Goal: Obtain resource: Download file/media

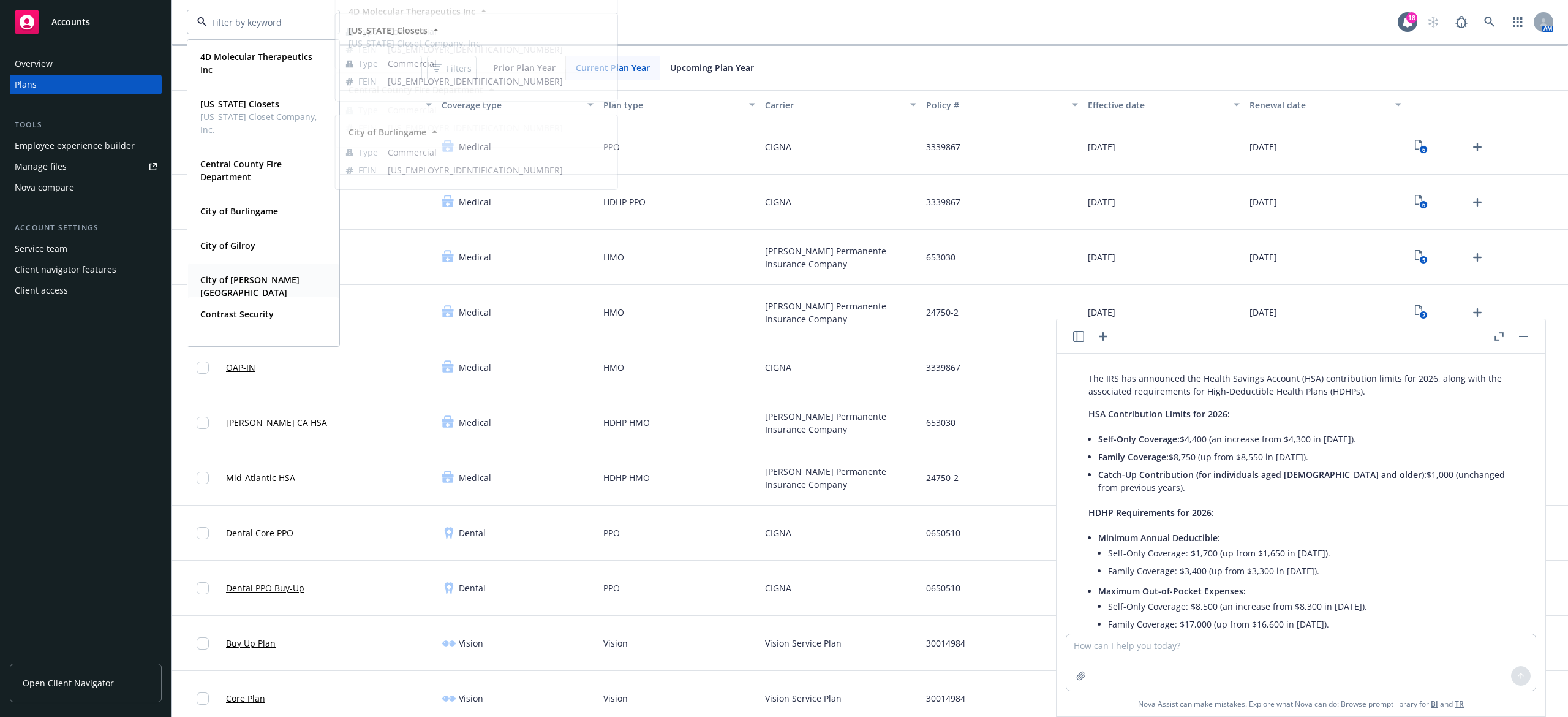
scroll to position [245, 0]
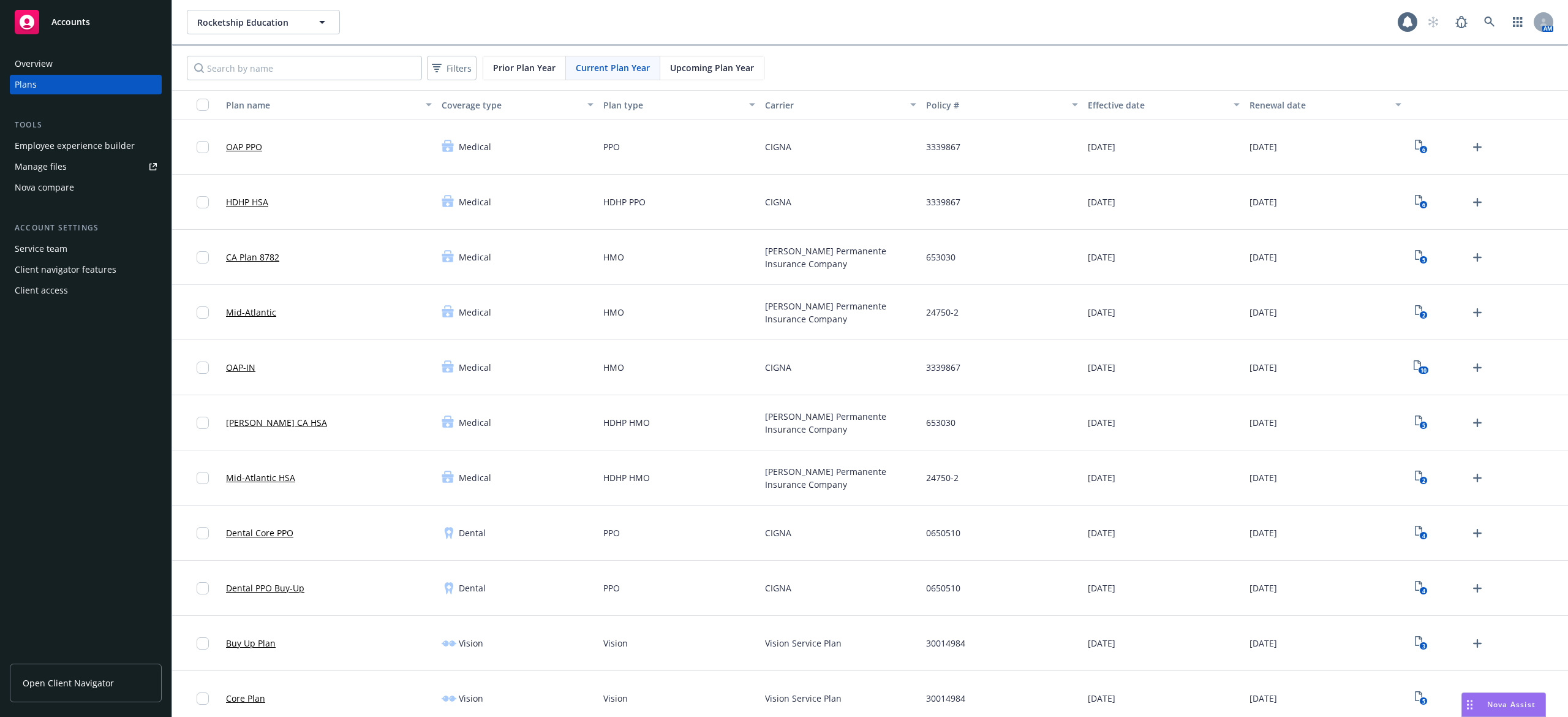
click at [278, 7] on div "Rocketship Education Rocketship Education AM" at bounding box center [871, 22] width 1396 height 44
click at [279, 9] on div "Rocketship Education Rocketship Education AM" at bounding box center [871, 22] width 1396 height 44
click at [281, 21] on span "Rocketship Education" at bounding box center [250, 22] width 106 height 13
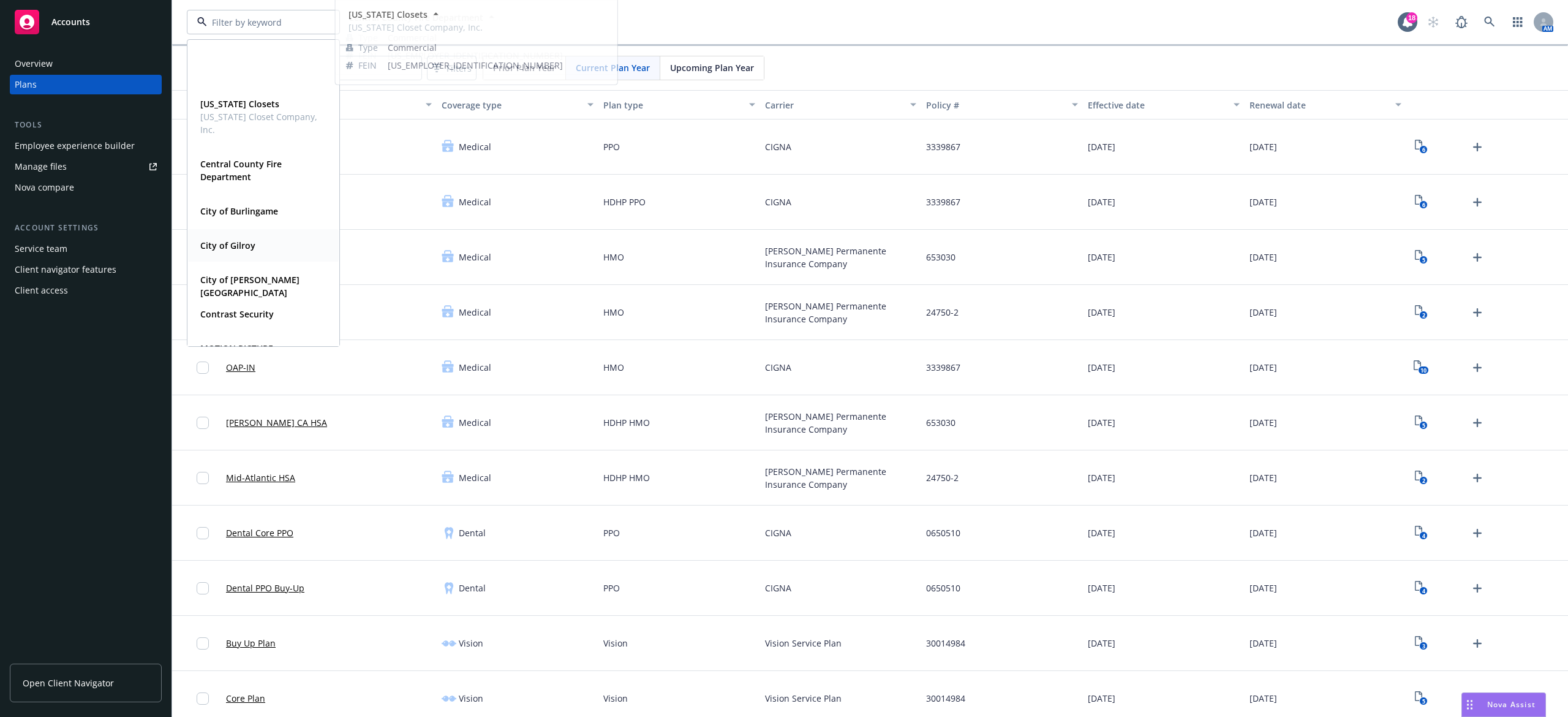
scroll to position [245, 0]
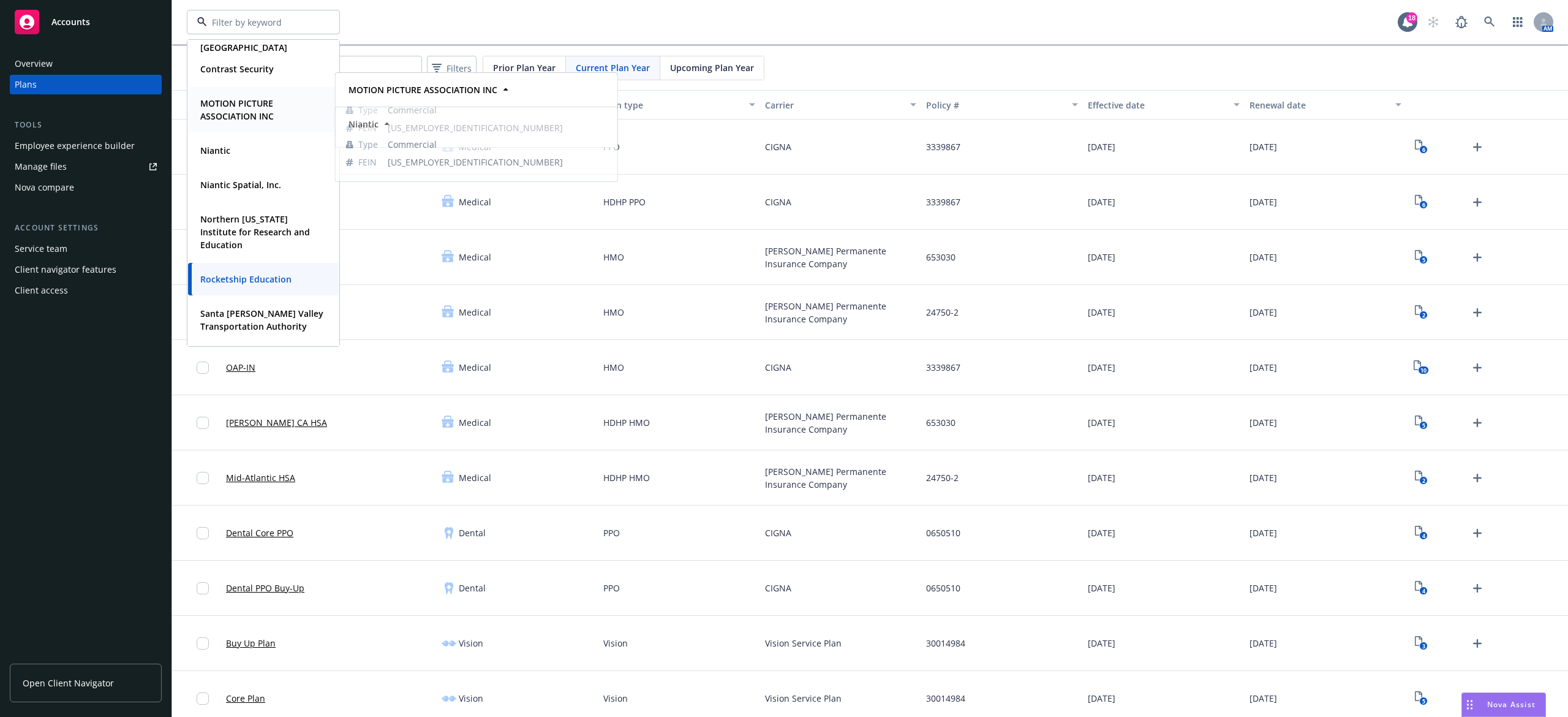
click at [251, 108] on strong "MOTION PICTURE ASSOCIATION INC" at bounding box center [236, 109] width 74 height 25
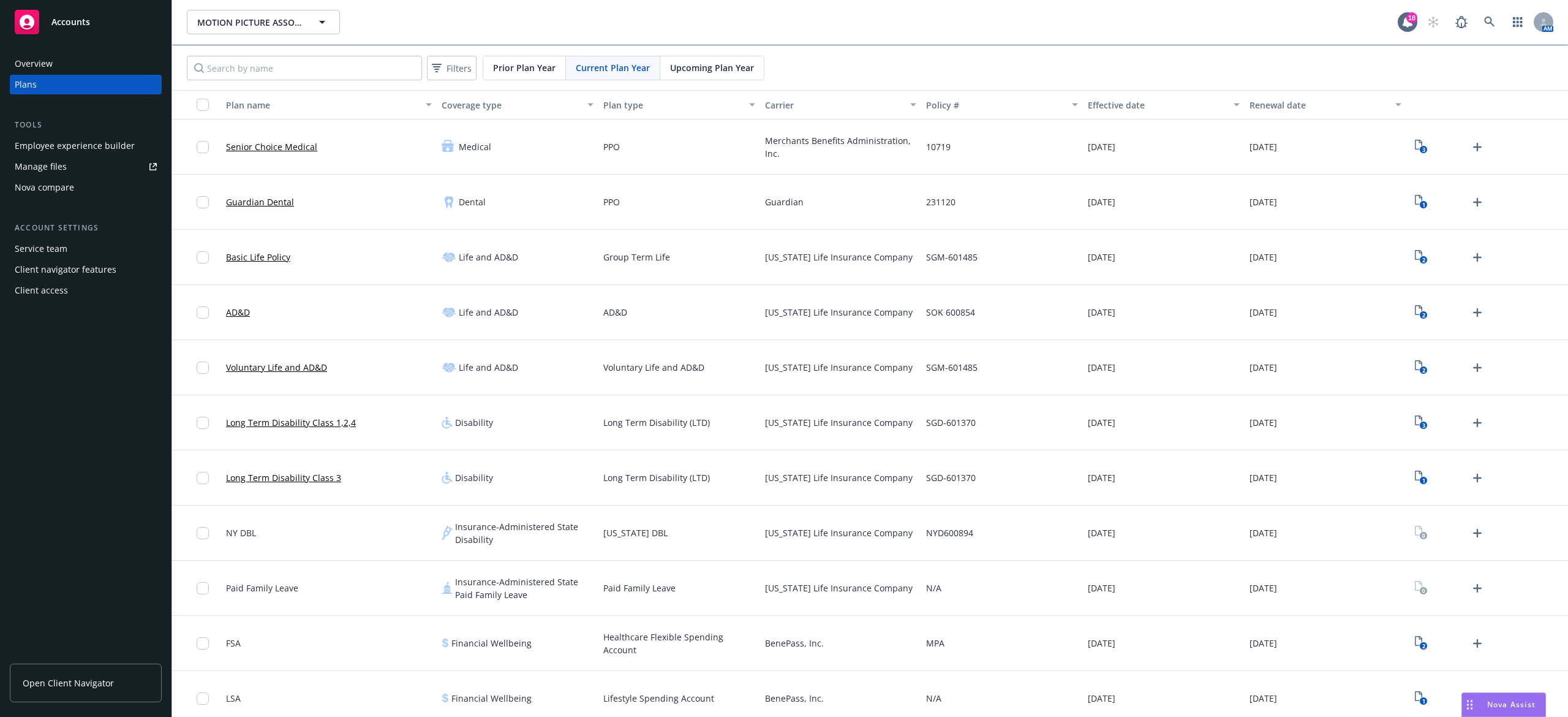
click at [95, 168] on link "Manage files" at bounding box center [85, 167] width 152 height 20
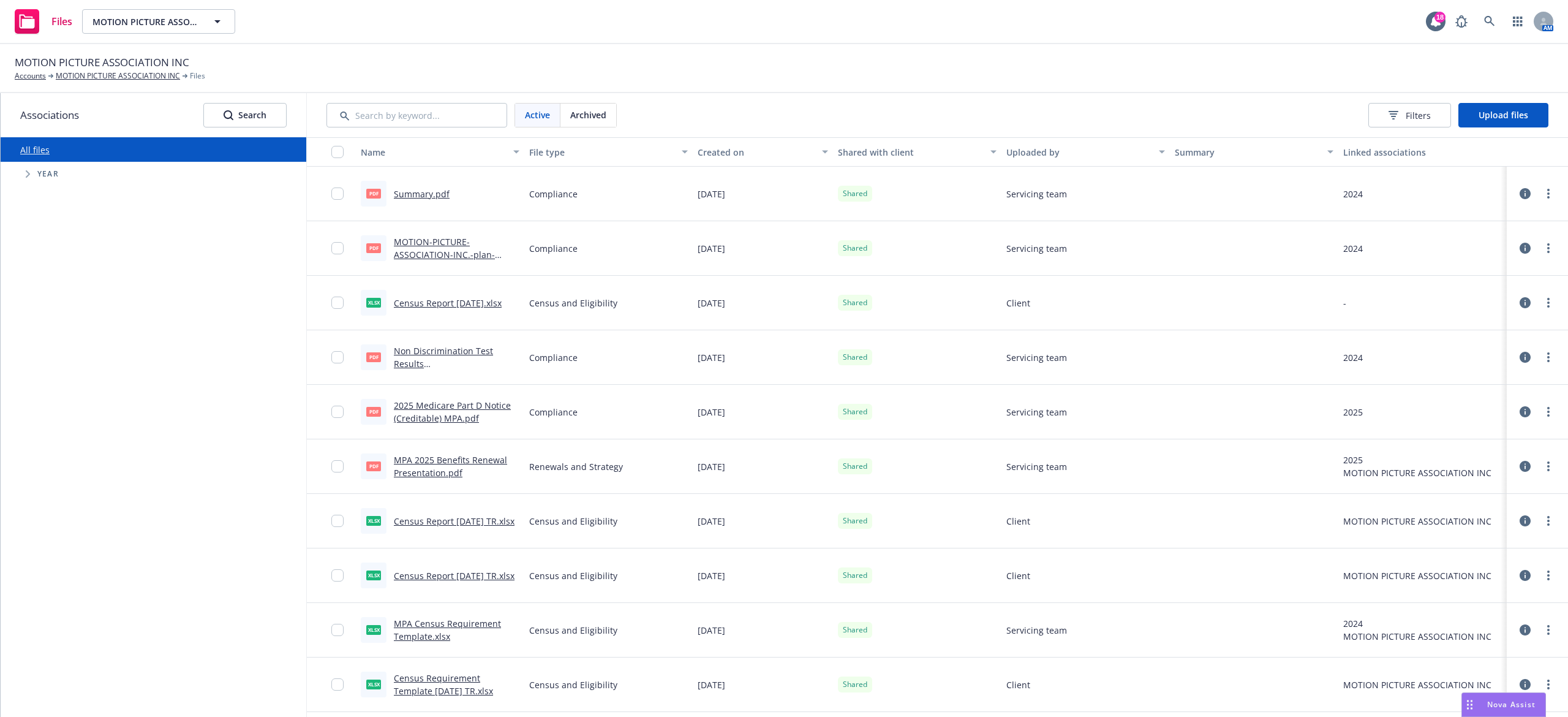
click at [441, 304] on link "Census Report 3.7.25.xlsx" at bounding box center [448, 303] width 108 height 12
